Goal: Use online tool/utility: Utilize a website feature to perform a specific function

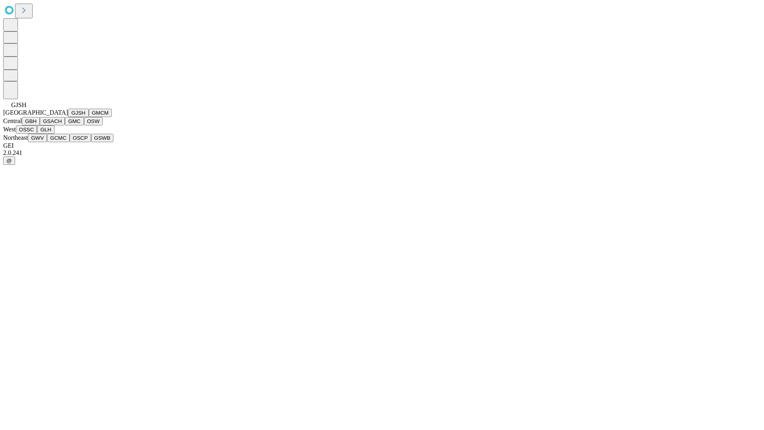
click at [68, 117] on button "GJSH" at bounding box center [78, 113] width 21 height 8
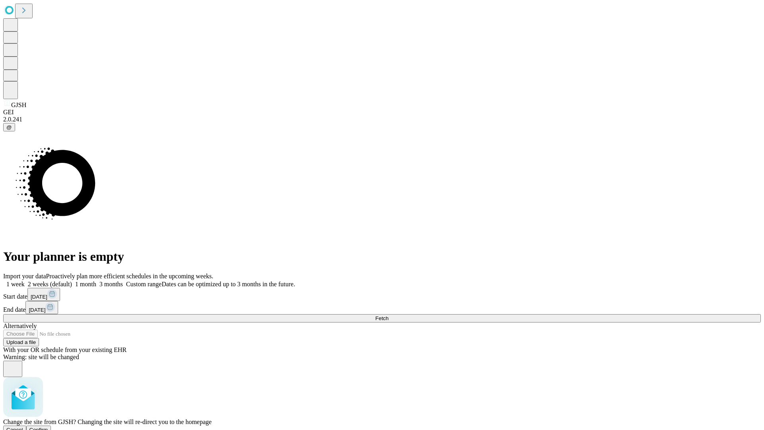
click at [48, 427] on span "Confirm" at bounding box center [38, 430] width 19 height 6
click at [25, 281] on label "1 week" at bounding box center [13, 284] width 21 height 7
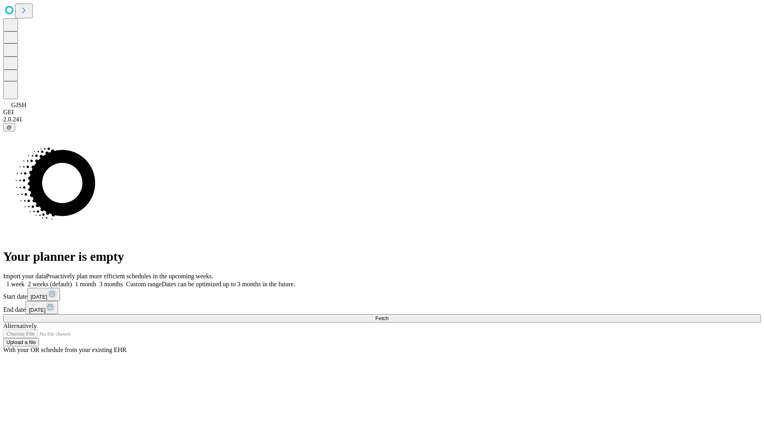
click at [388, 315] on span "Fetch" at bounding box center [381, 318] width 13 height 6
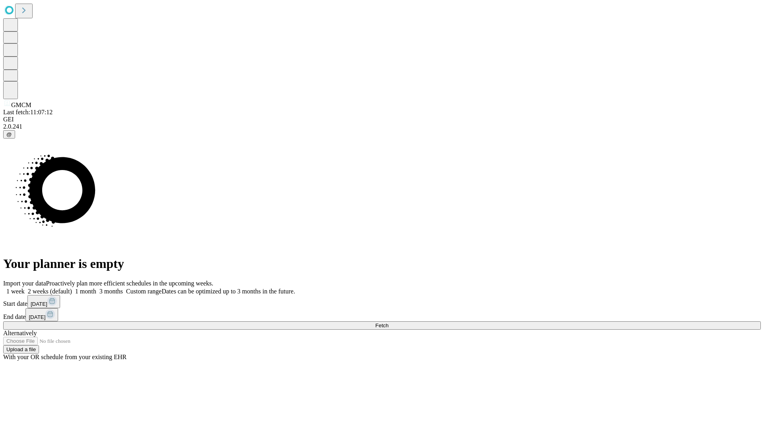
click at [25, 288] on label "1 week" at bounding box center [13, 291] width 21 height 7
click at [388, 322] on span "Fetch" at bounding box center [381, 325] width 13 height 6
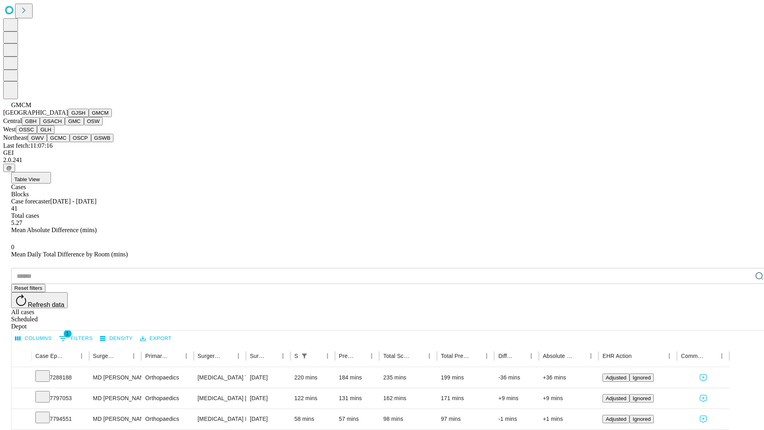
click at [40, 125] on button "GBH" at bounding box center [31, 121] width 18 height 8
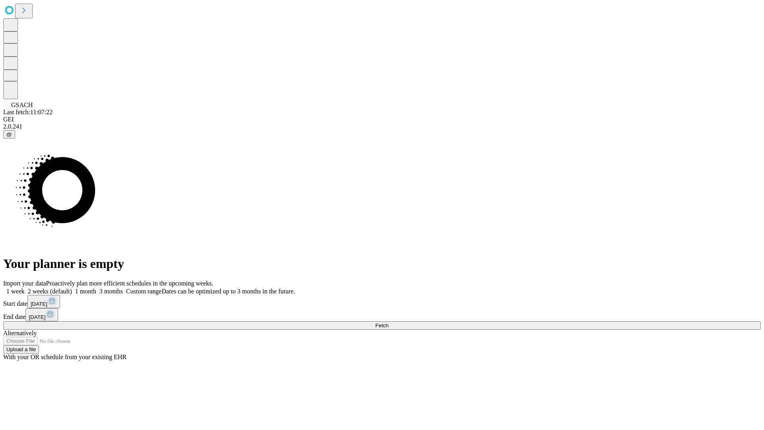
click at [388, 322] on span "Fetch" at bounding box center [381, 325] width 13 height 6
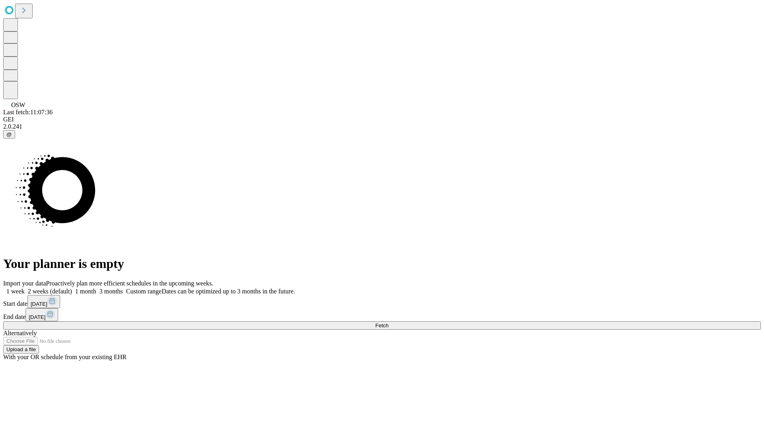
click at [25, 288] on label "1 week" at bounding box center [13, 291] width 21 height 7
click at [388, 322] on span "Fetch" at bounding box center [381, 325] width 13 height 6
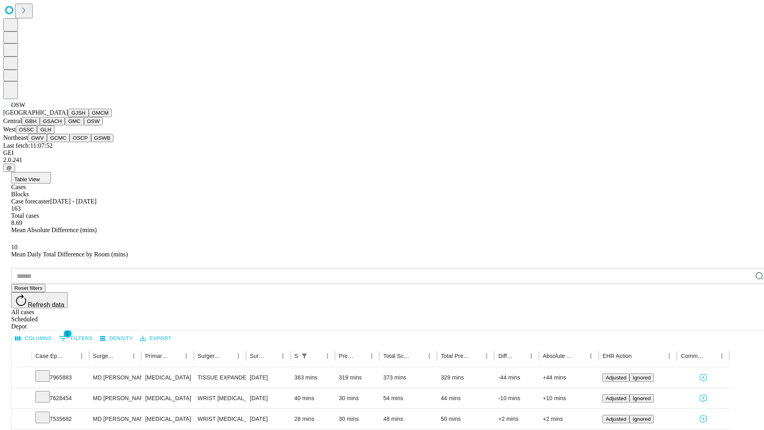
click at [37, 134] on button "OSSC" at bounding box center [26, 129] width 21 height 8
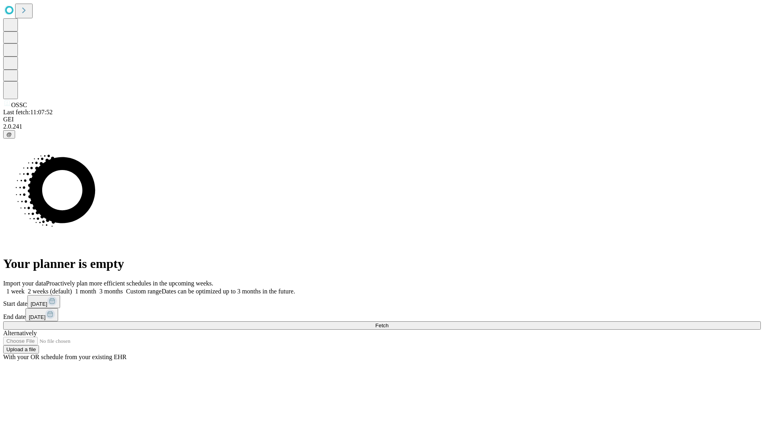
click at [25, 288] on label "1 week" at bounding box center [13, 291] width 21 height 7
click at [388, 322] on span "Fetch" at bounding box center [381, 325] width 13 height 6
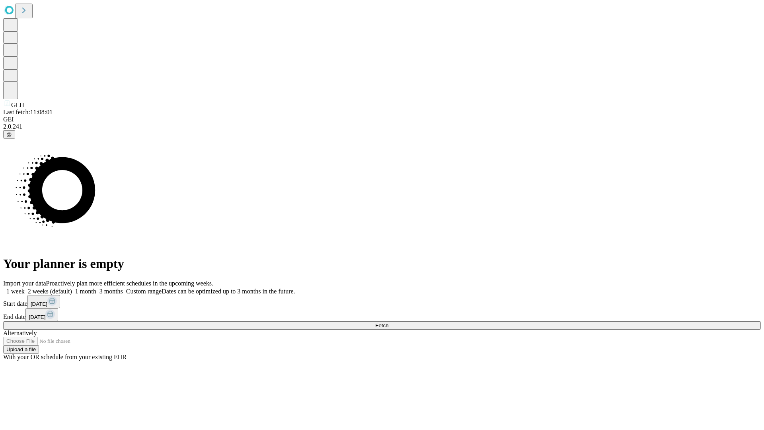
click at [25, 288] on label "1 week" at bounding box center [13, 291] width 21 height 7
click at [388, 322] on span "Fetch" at bounding box center [381, 325] width 13 height 6
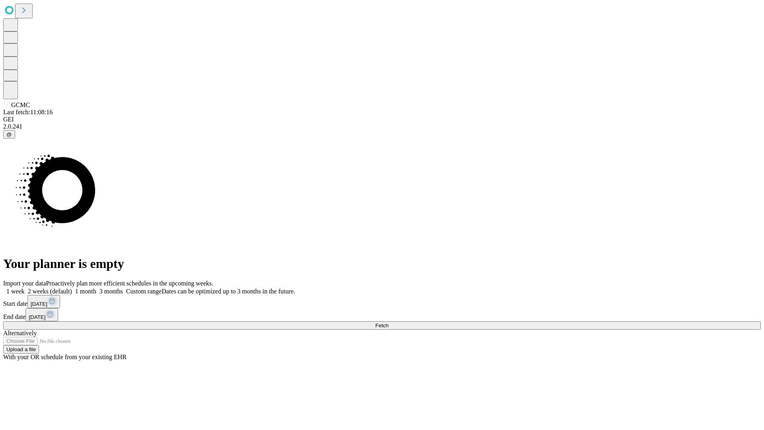
click at [25, 288] on label "1 week" at bounding box center [13, 291] width 21 height 7
click at [388, 322] on span "Fetch" at bounding box center [381, 325] width 13 height 6
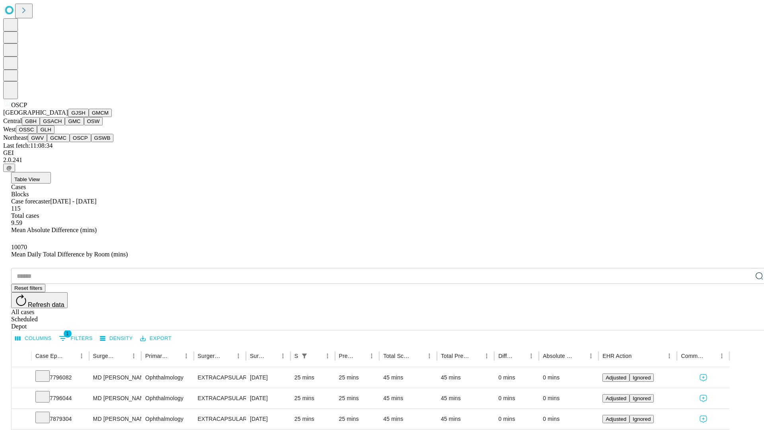
click at [91, 142] on button "GSWB" at bounding box center [102, 138] width 23 height 8
